Goal: Navigation & Orientation: Find specific page/section

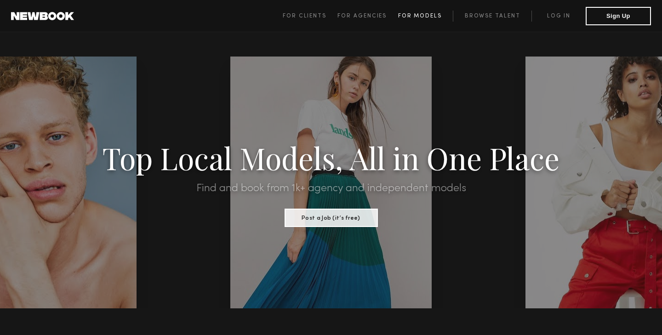
click at [412, 13] on link "For Models" at bounding box center [425, 16] width 55 height 11
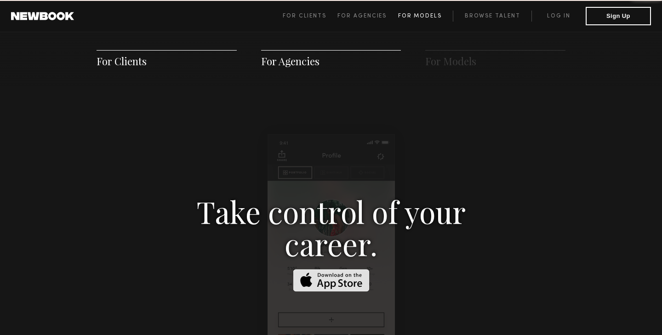
scroll to position [1323, 0]
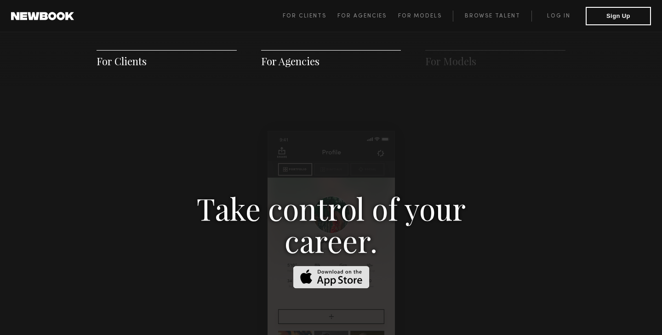
click at [394, 135] on div at bounding box center [331, 268] width 127 height 275
click at [149, 63] on span "For Clients" at bounding box center [167, 59] width 140 height 18
click at [138, 63] on span "For Clients" at bounding box center [122, 61] width 50 height 14
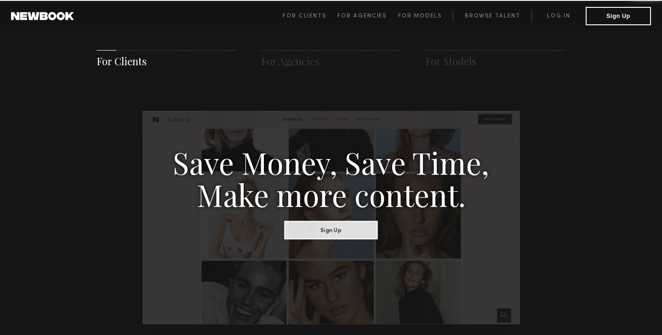
scroll to position [459, 0]
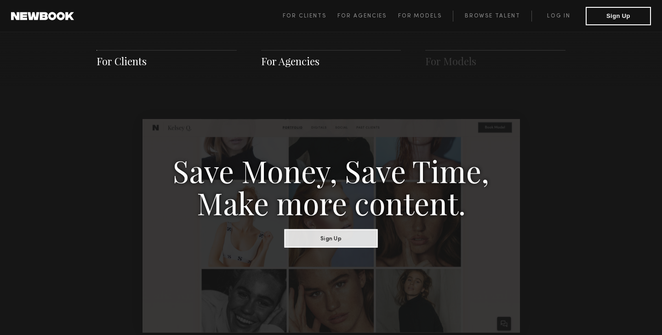
click at [289, 62] on span "For Agencies" at bounding box center [290, 61] width 58 height 14
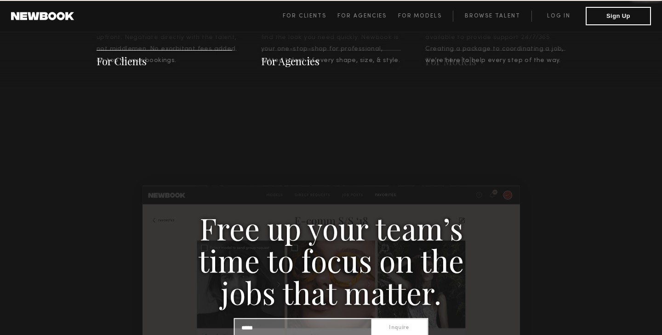
scroll to position [886, 0]
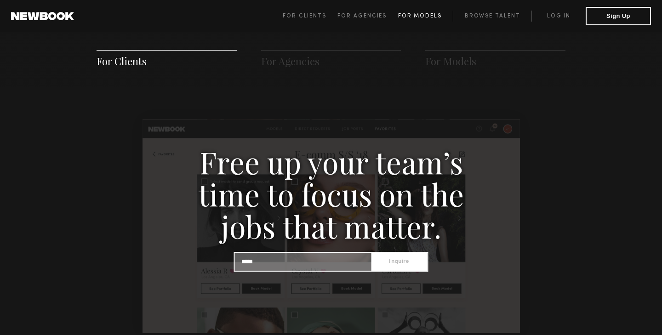
click at [412, 14] on span "For Models" at bounding box center [420, 16] width 44 height 6
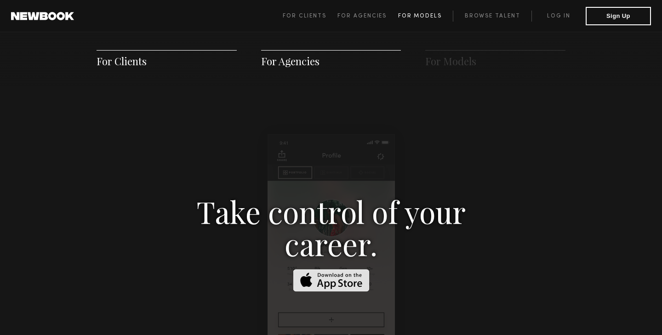
scroll to position [1323, 0]
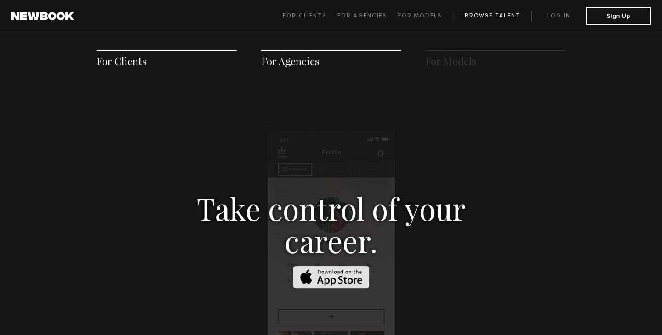
click at [494, 14] on link "Browse Talent" at bounding box center [492, 16] width 79 height 11
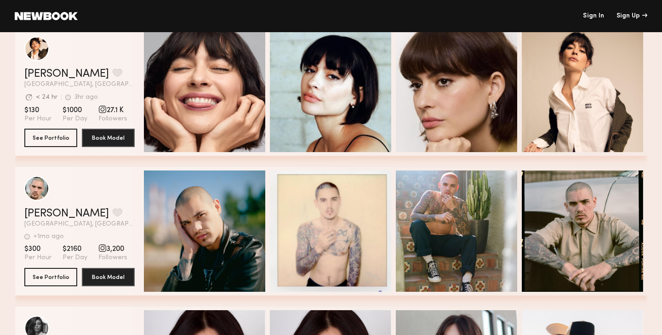
scroll to position [1011, 0]
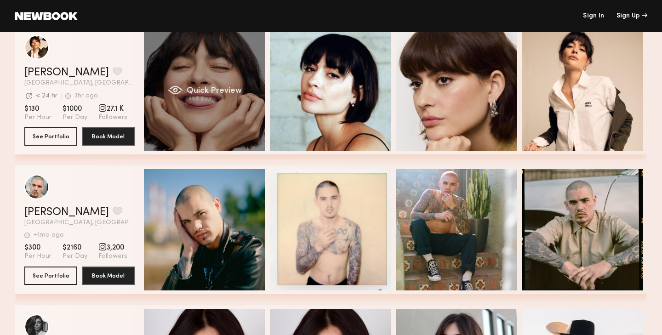
click at [230, 85] on div "Quick Preview" at bounding box center [204, 89] width 121 height 121
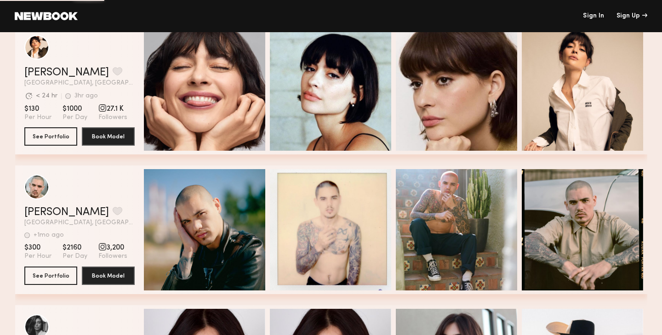
scroll to position [941, 0]
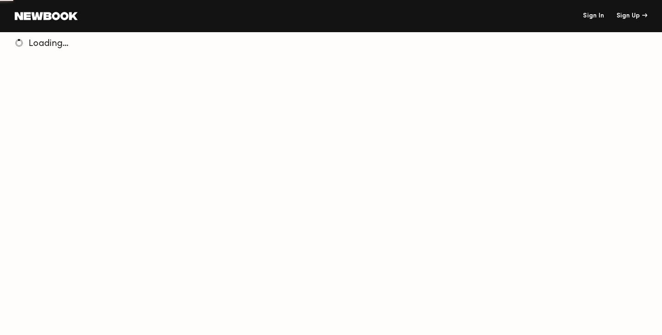
scroll to position [32, 0]
